Goal: Find specific page/section: Find specific page/section

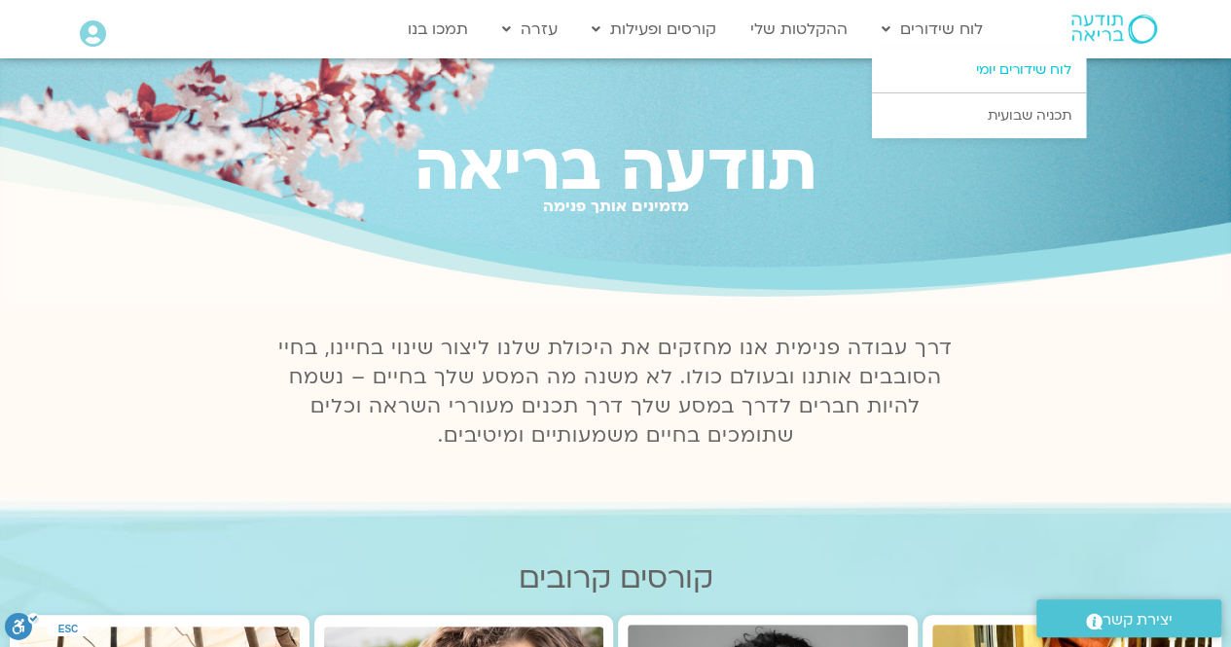
click at [986, 73] on link "לוח שידורים יומי" at bounding box center [979, 70] width 214 height 45
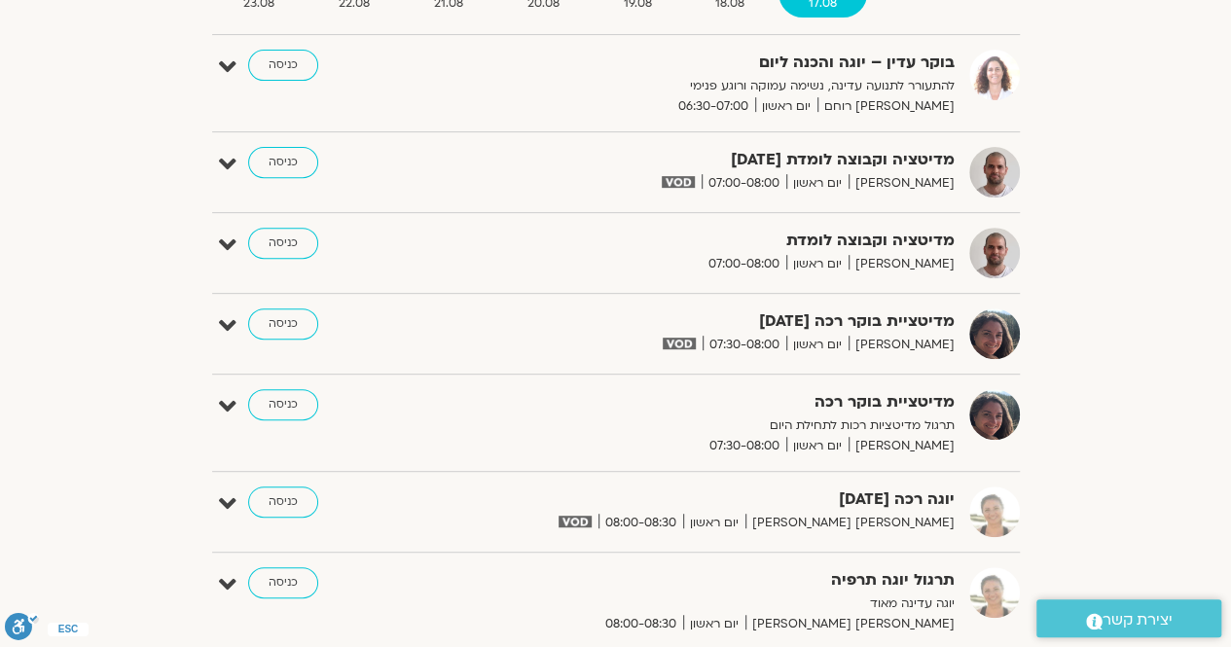
scroll to position [292, 0]
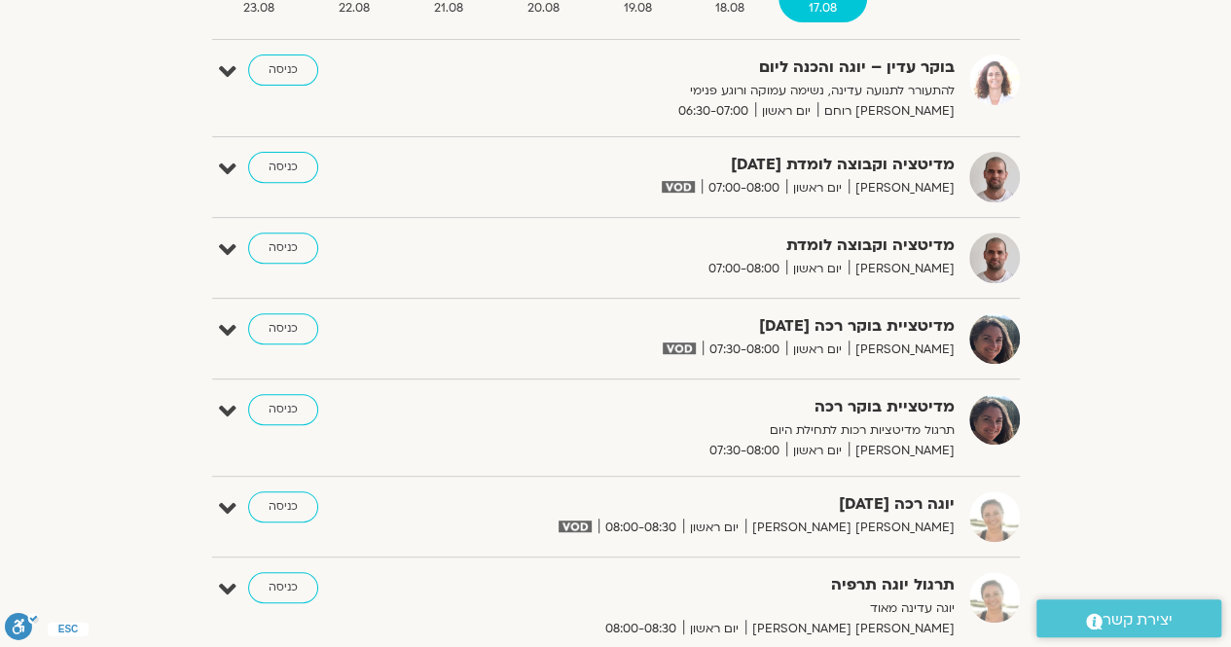
drag, startPoint x: 1235, startPoint y: 60, endPoint x: 1244, endPoint y: -85, distance: 145.3
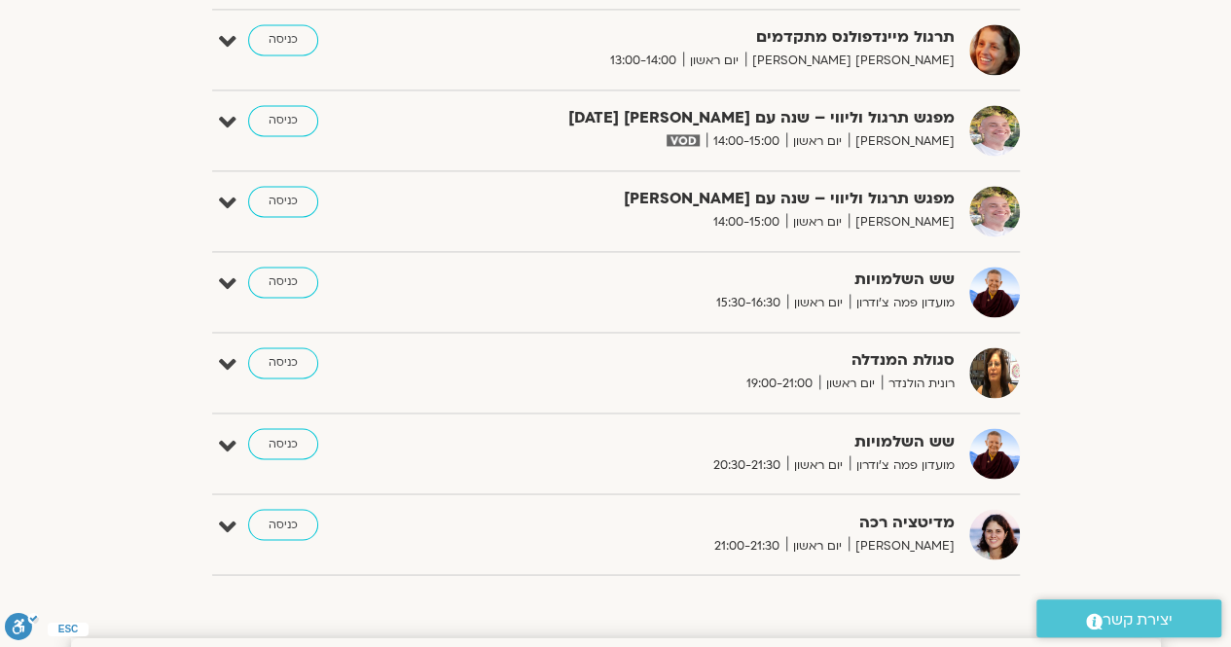
scroll to position [1418, 0]
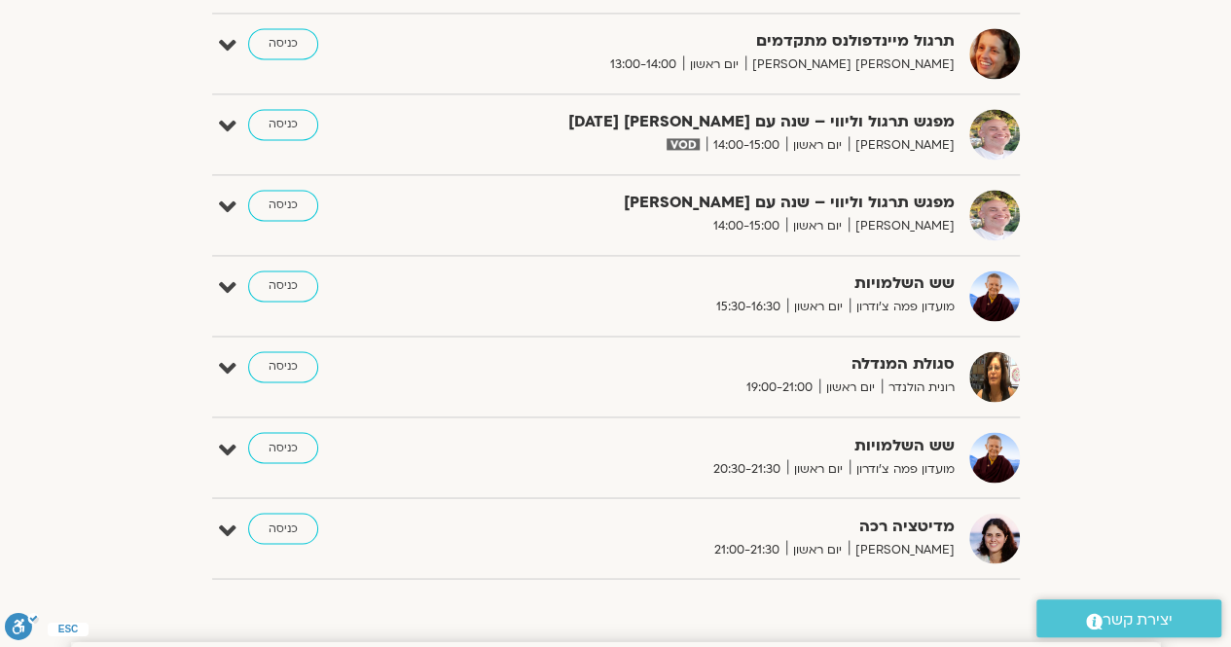
drag, startPoint x: 1236, startPoint y: 283, endPoint x: 1152, endPoint y: 135, distance: 169.9
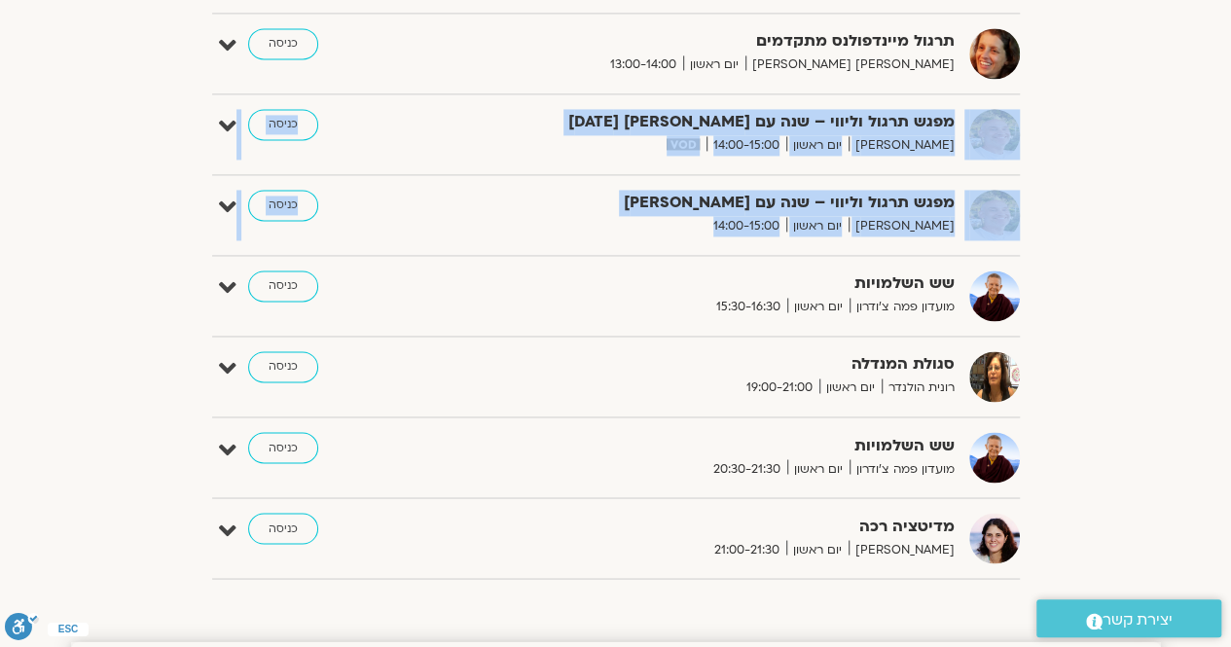
drag, startPoint x: 1152, startPoint y: 135, endPoint x: 1238, endPoint y: 288, distance: 175.1
click at [1230, 288] on html "דלג לתוכן Main Menu אזור אישי הזמנות התנתקות פרטי המורה הוספת אירוע מפגשים קרוב…" at bounding box center [615, 638] width 1231 height 4113
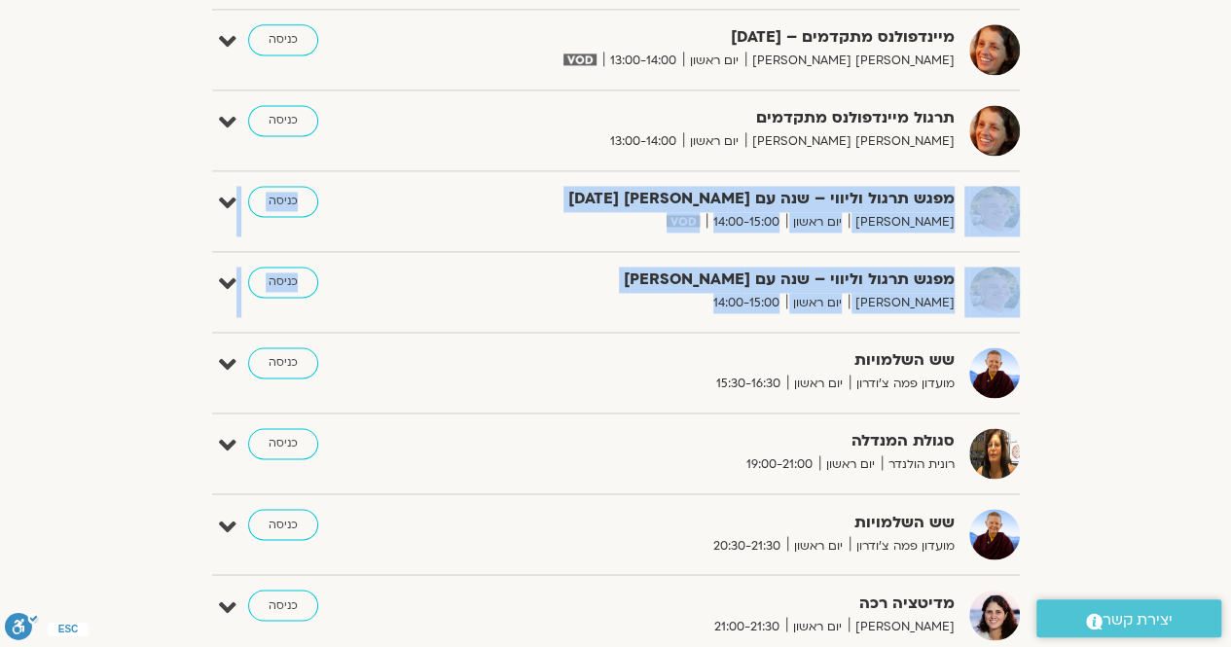
scroll to position [1346, 0]
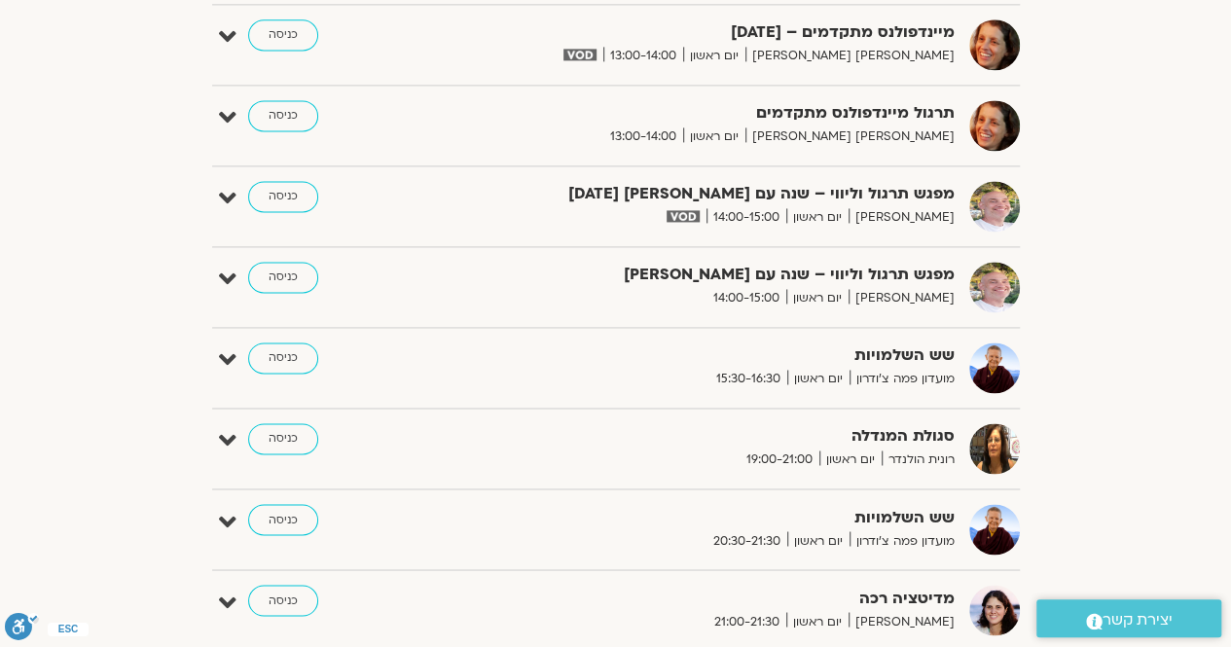
click at [773, 387] on div "שש השלמויות מועדון פמה צ'ודרון יום ראשון 15:30-16:30 כניסה עריכה דף המפגש" at bounding box center [616, 375] width 808 height 66
